Goal: Use online tool/utility: Utilize a website feature to perform a specific function

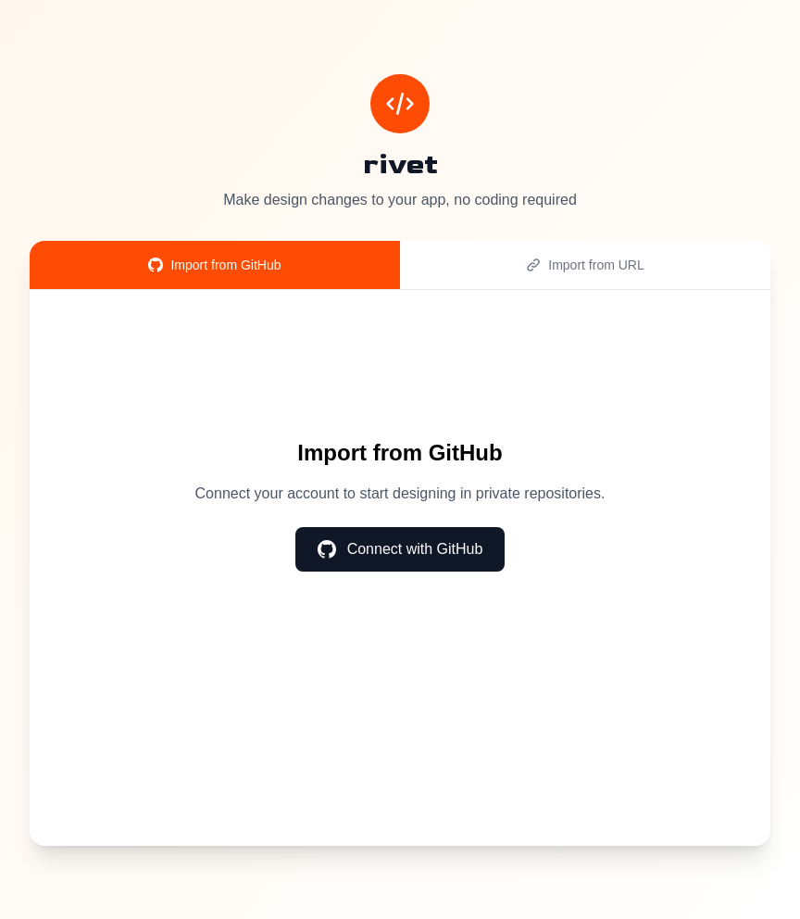
click at [391, 548] on button "Connect with GitHub" at bounding box center [401, 549] width 210 height 44
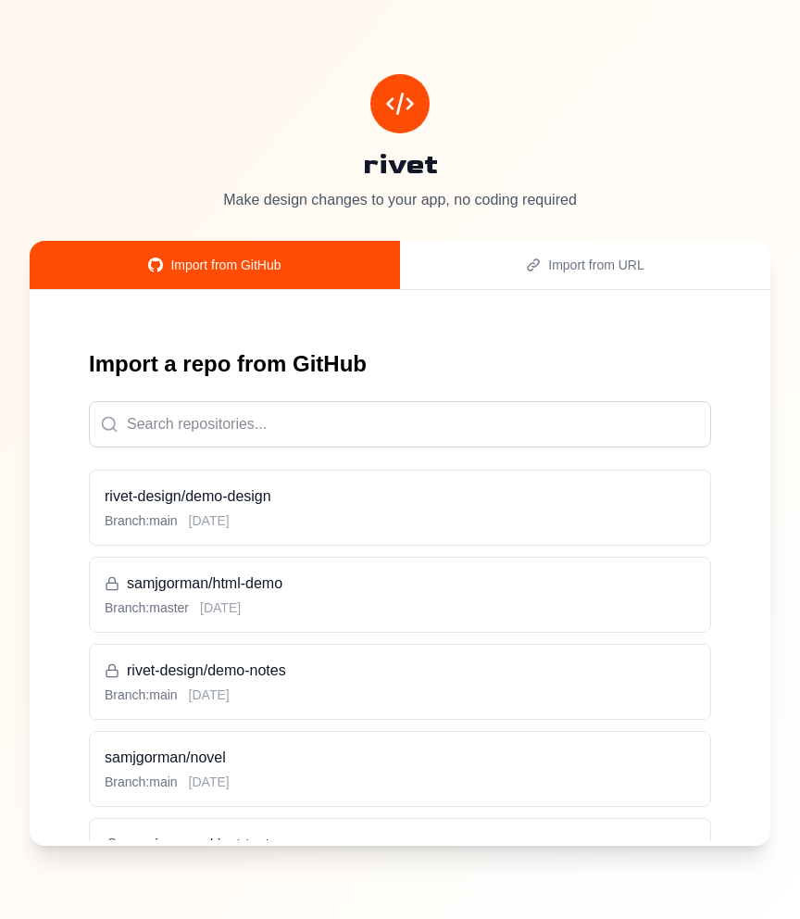
scroll to position [175, 0]
click at [359, 675] on h3 "rivet-design/demo-notes" at bounding box center [400, 670] width 591 height 22
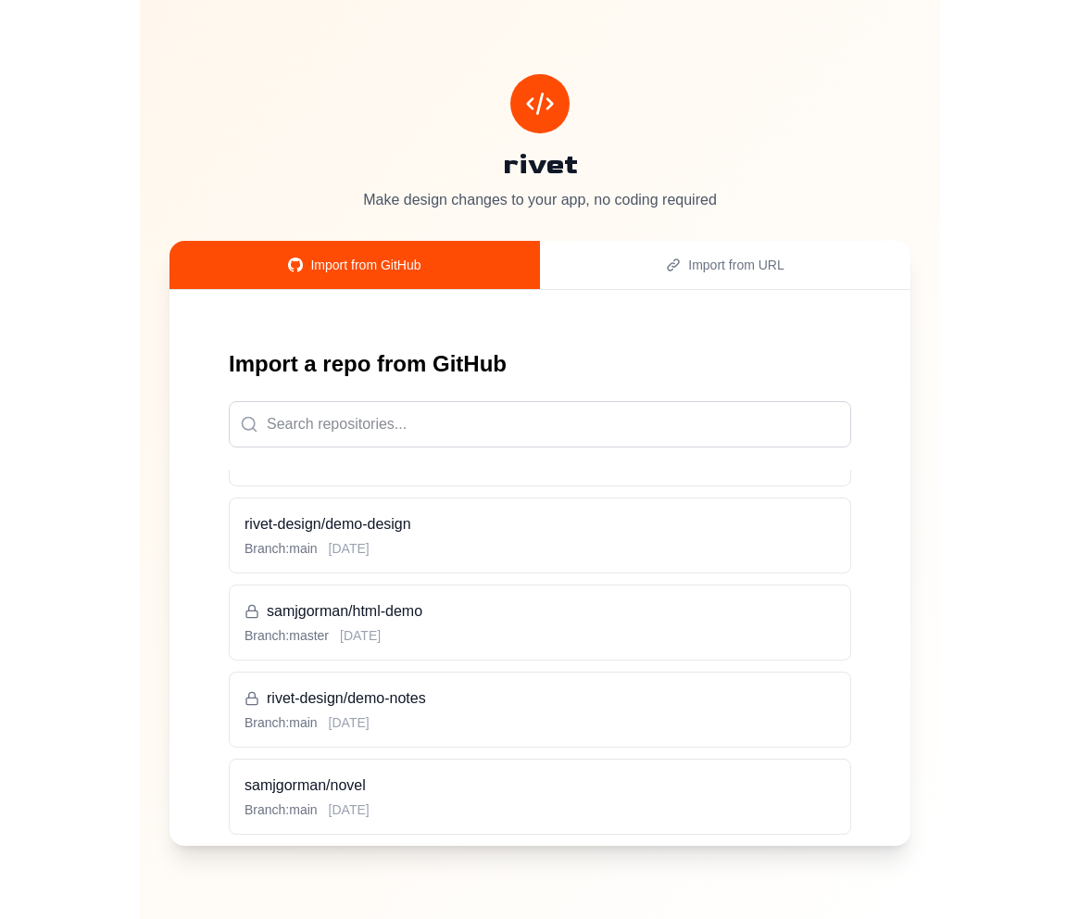
scroll to position [153, 0]
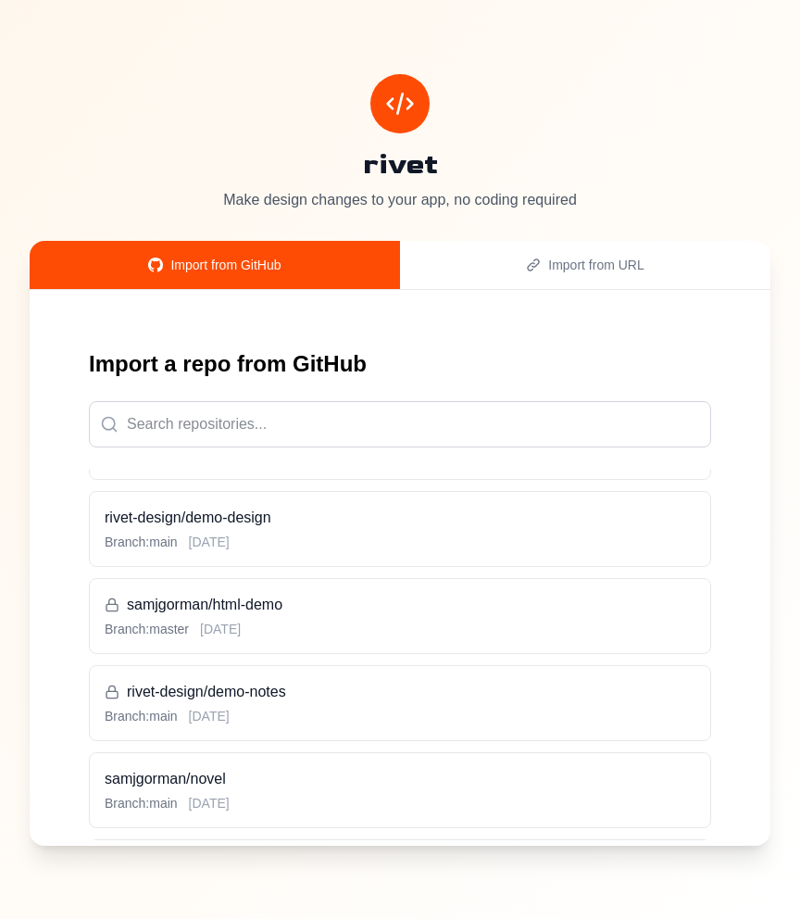
click at [382, 702] on h3 "rivet-design/demo-notes" at bounding box center [400, 692] width 591 height 22
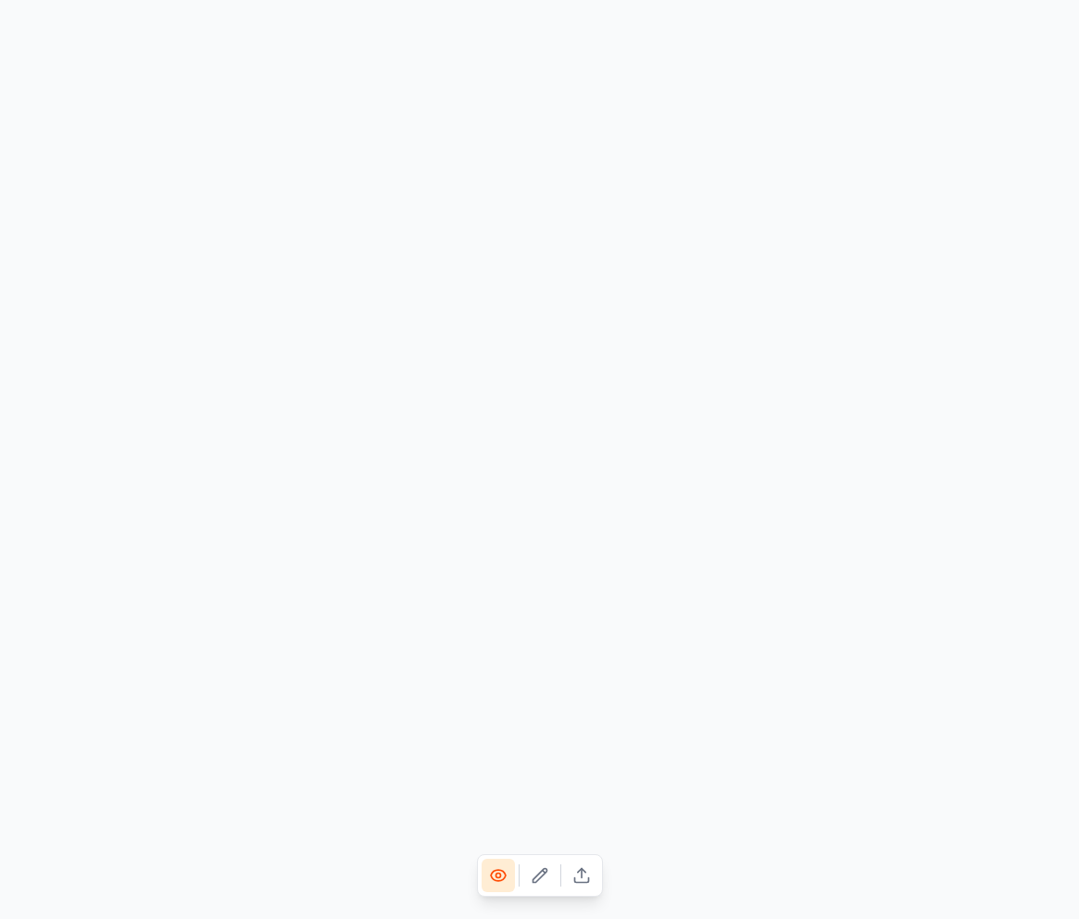
click at [536, 873] on icon at bounding box center [540, 875] width 19 height 19
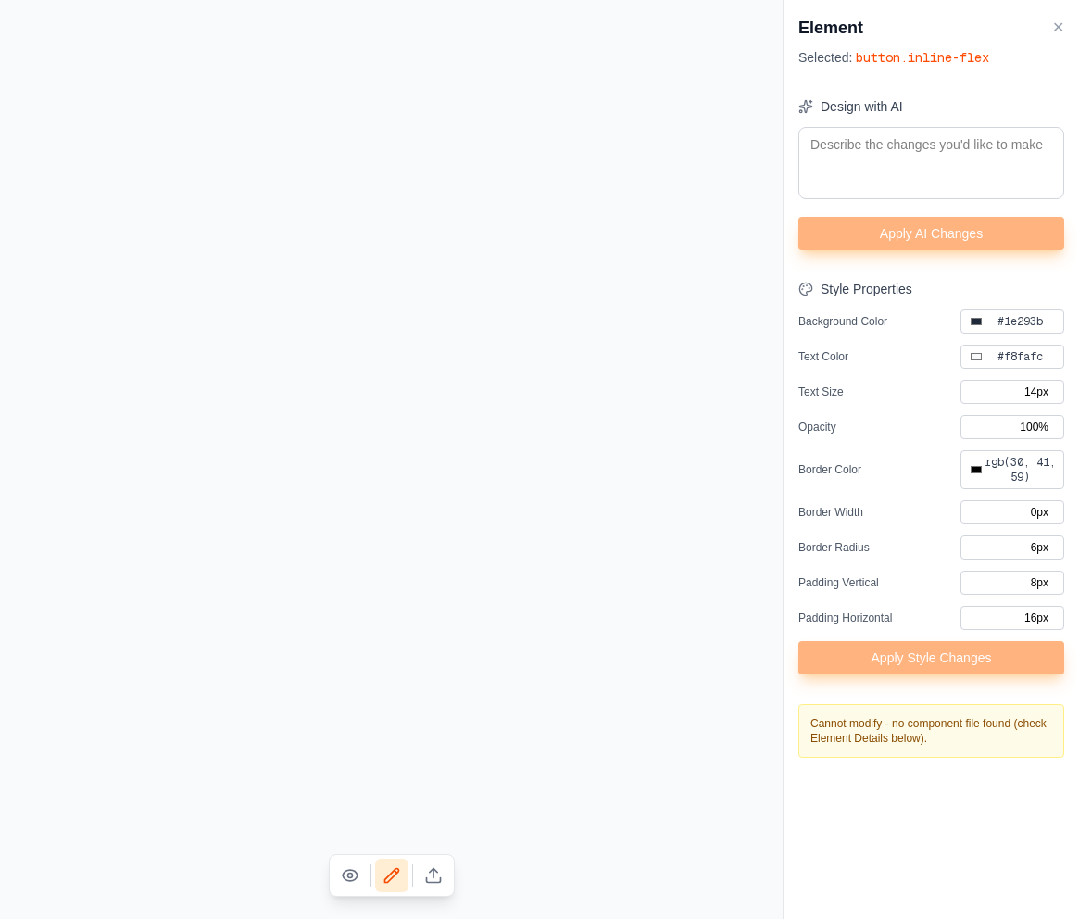
type input "#000000"
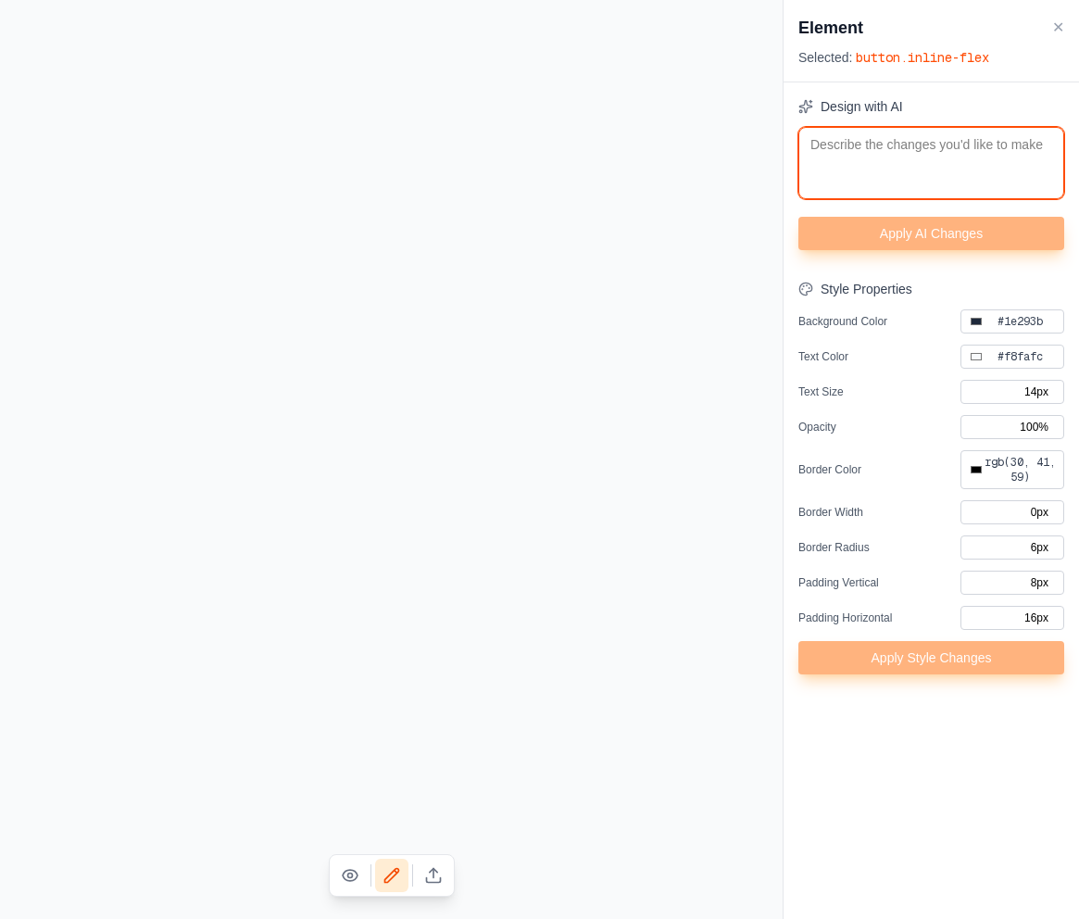
click at [799, 174] on textarea at bounding box center [932, 163] width 266 height 72
type textarea "c"
type input "#000000"
type textarea "ch"
type input "#000000"
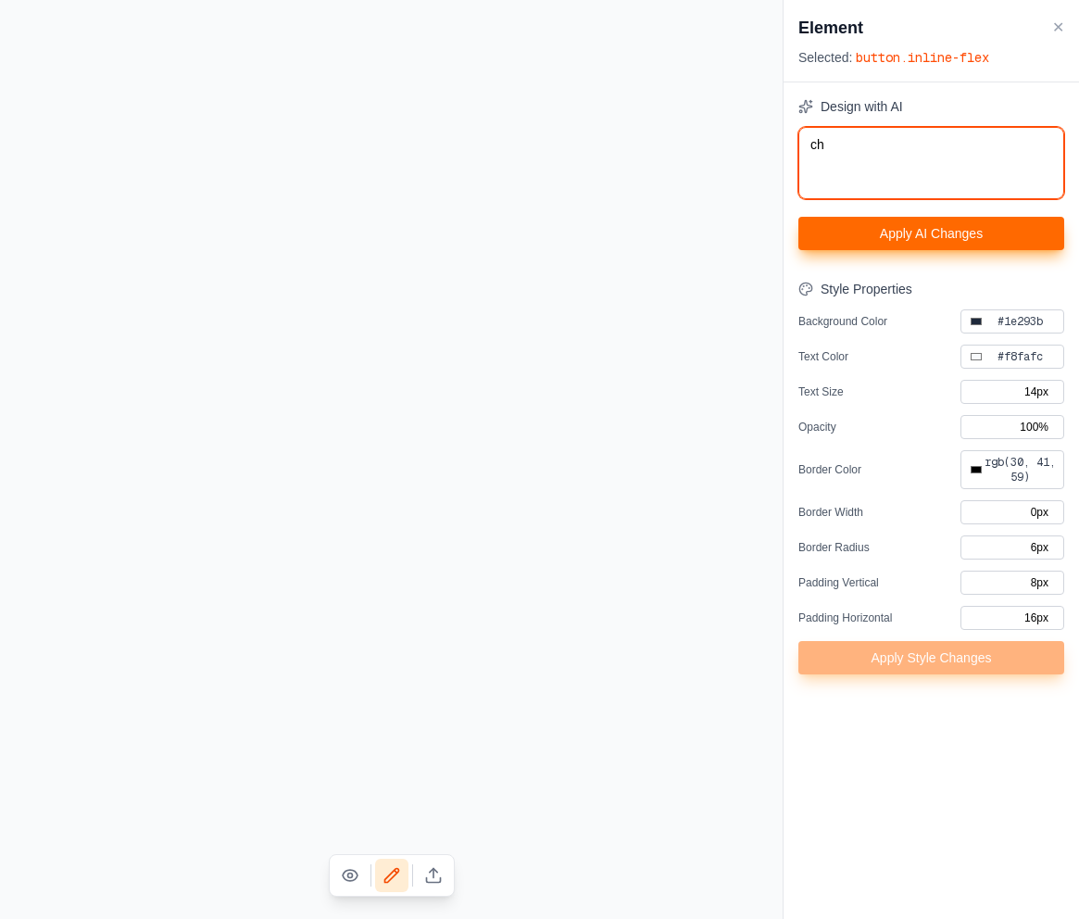
type textarea "cha"
type input "#000000"
type textarea "chan"
type input "#000000"
type textarea "chang"
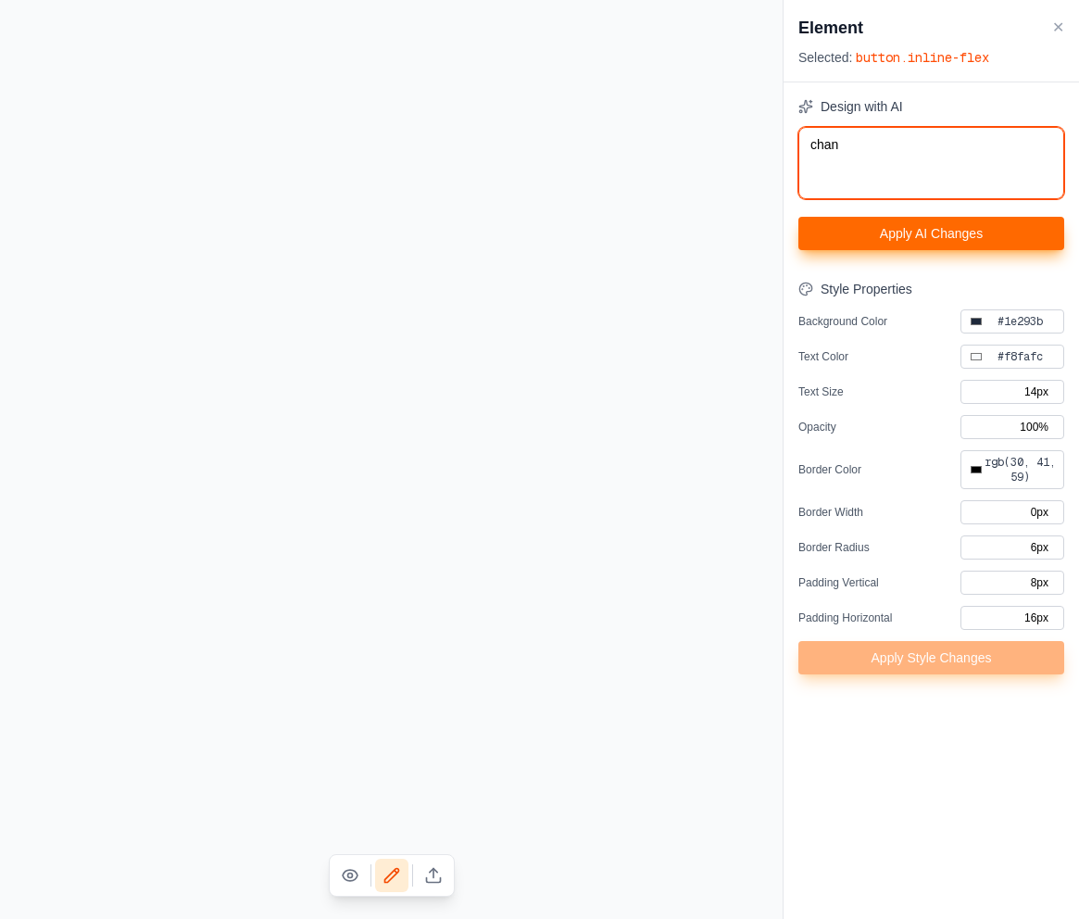
type input "#000000"
type textarea "change"
type input "#000000"
type textarea "change"
type input "#000000"
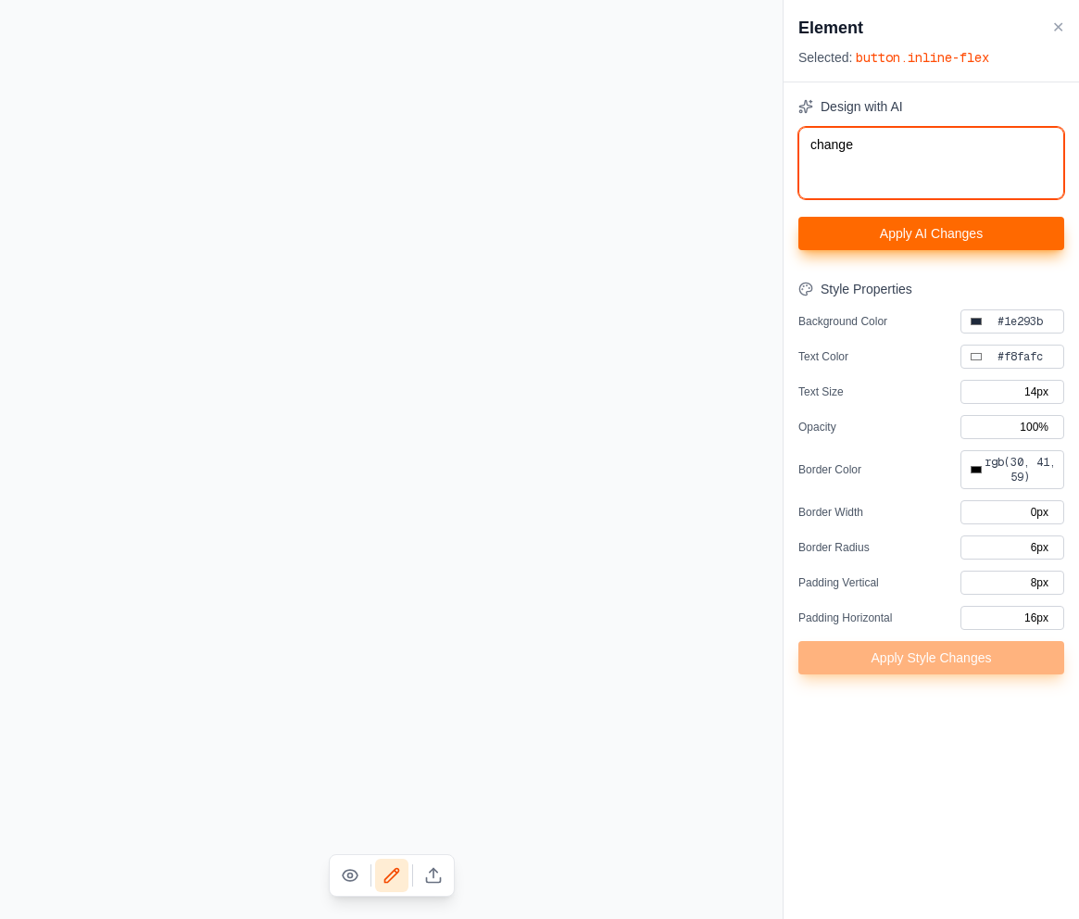
type textarea "change b"
type input "#000000"
type textarea "change bg"
type input "#000000"
type textarea "change bg"
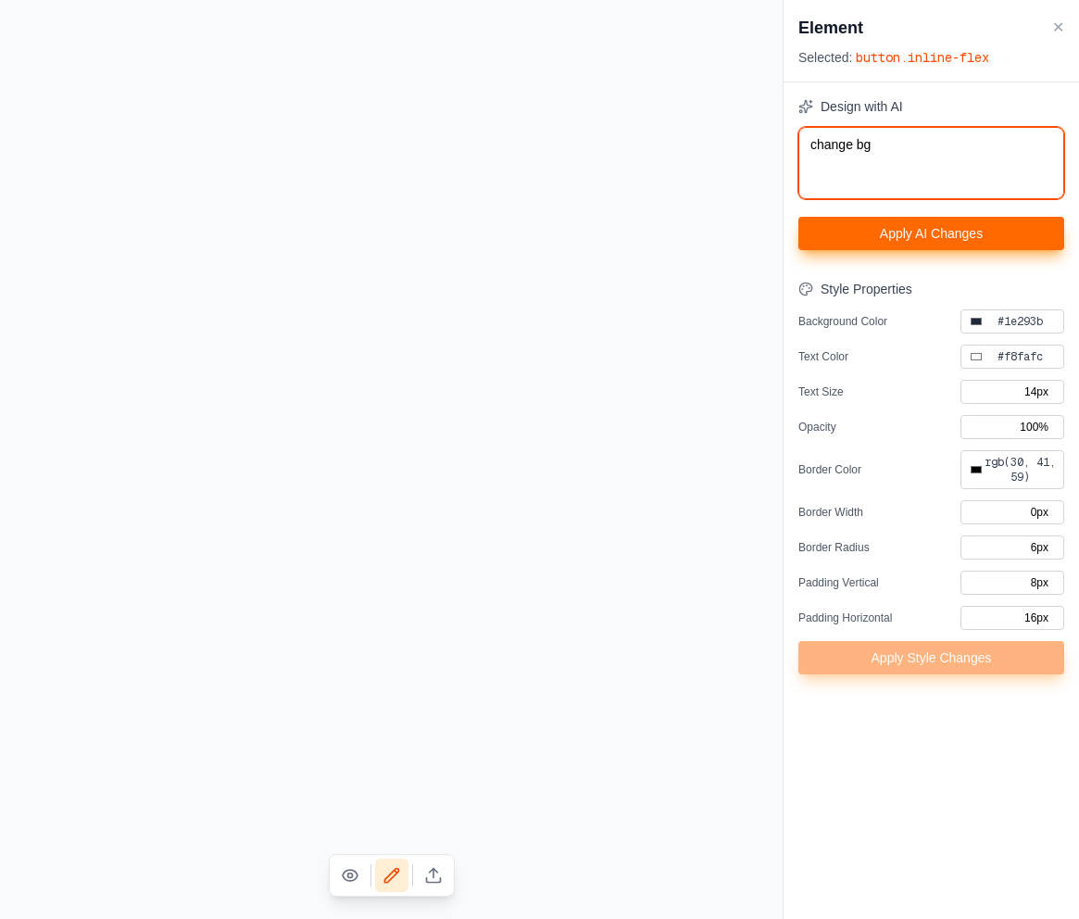
type input "#000000"
type textarea "change bg t"
type input "#000000"
type textarea "change bg to"
type input "#000000"
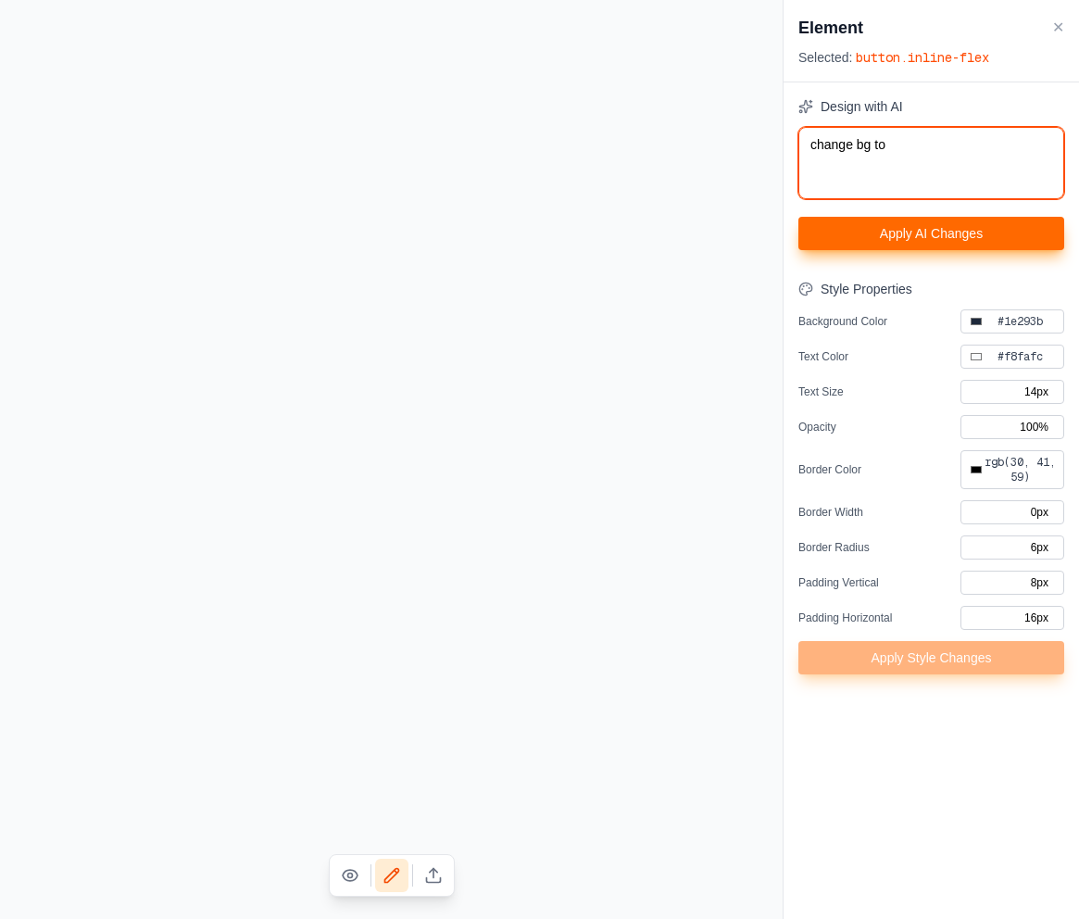
type textarea "change bg to"
type input "#000000"
type textarea "change bg to p"
type input "#000000"
type textarea "change bg to pi"
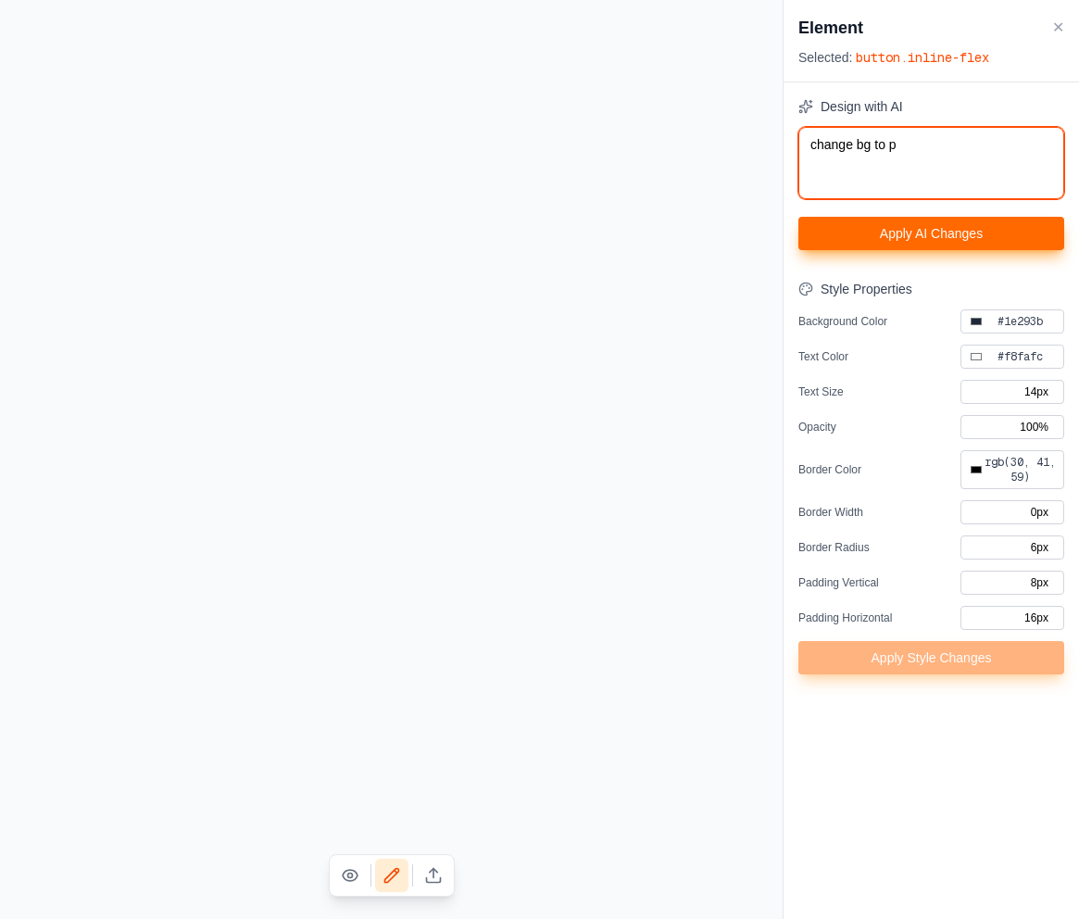
type input "#000000"
type textarea "change bg to pin"
type input "#000000"
type textarea "change bg to pink"
type input "#000000"
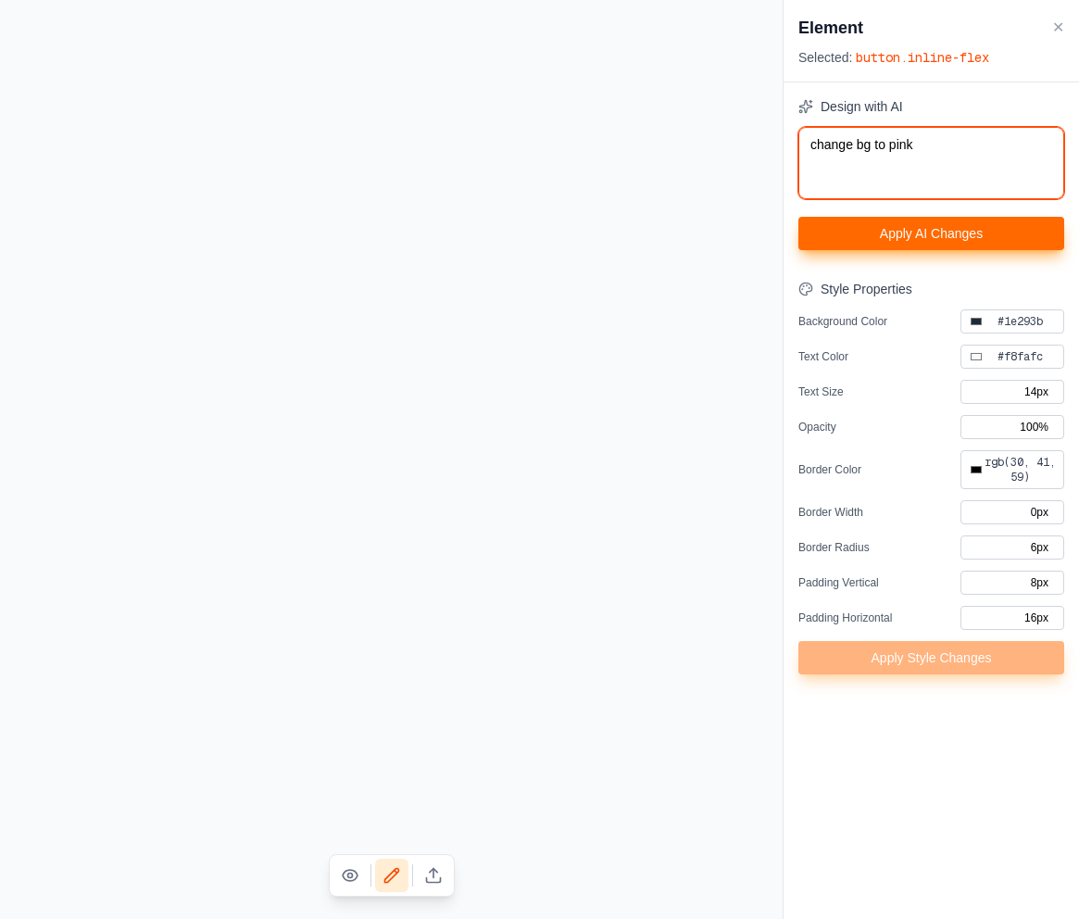
type textarea "change bg to pink"
click at [799, 237] on button "Apply AI Changes" at bounding box center [932, 233] width 266 height 33
type input "#000000"
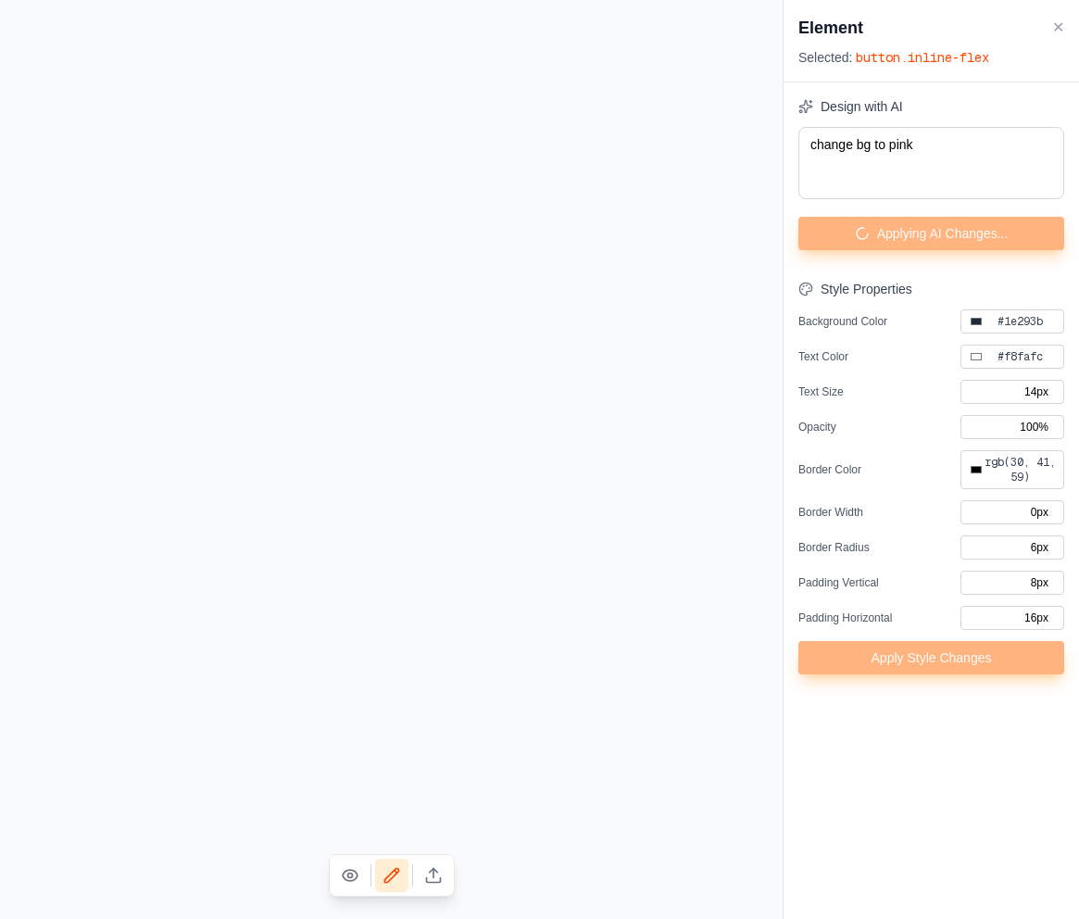
type input "#000000"
